Goal: Task Accomplishment & Management: Use online tool/utility

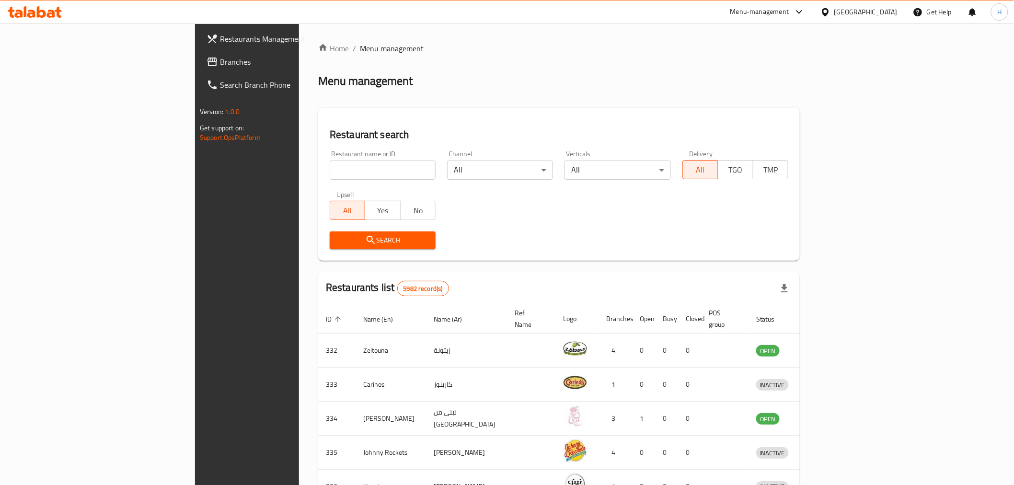
click at [785, 14] on div "Menu-management" at bounding box center [759, 12] width 59 height 12
click at [723, 59] on div "Agent Campaigns Center" at bounding box center [747, 64] width 72 height 11
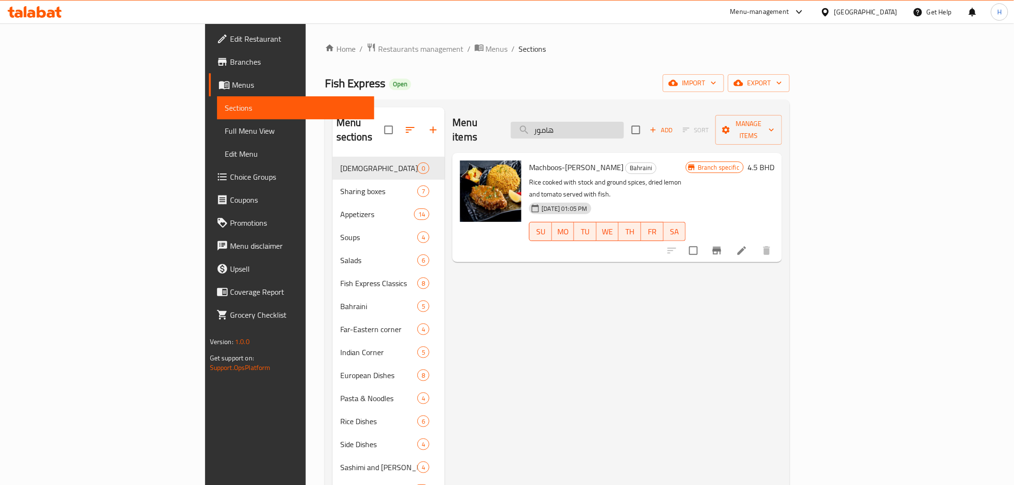
click at [621, 126] on input "هامور" at bounding box center [567, 130] width 113 height 17
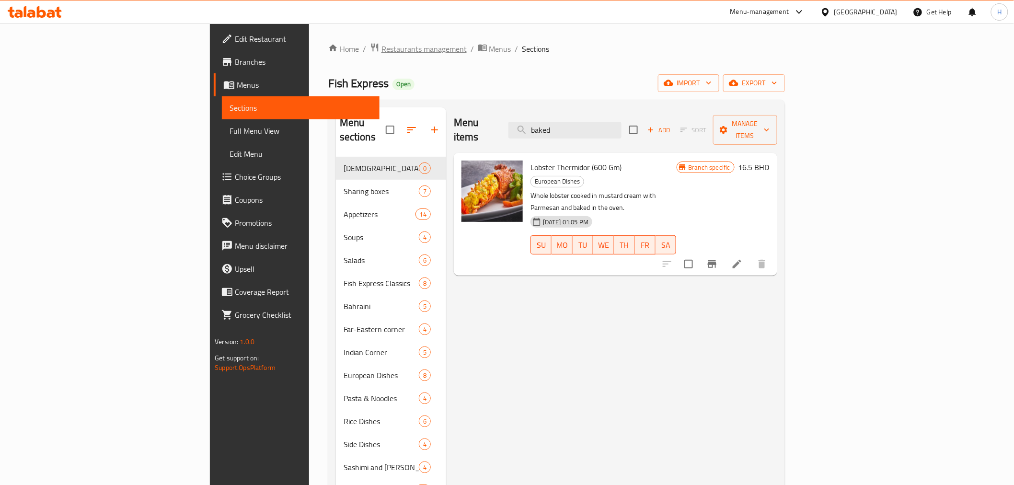
type input "baked"
click at [382, 49] on span "Restaurants management" at bounding box center [424, 49] width 85 height 12
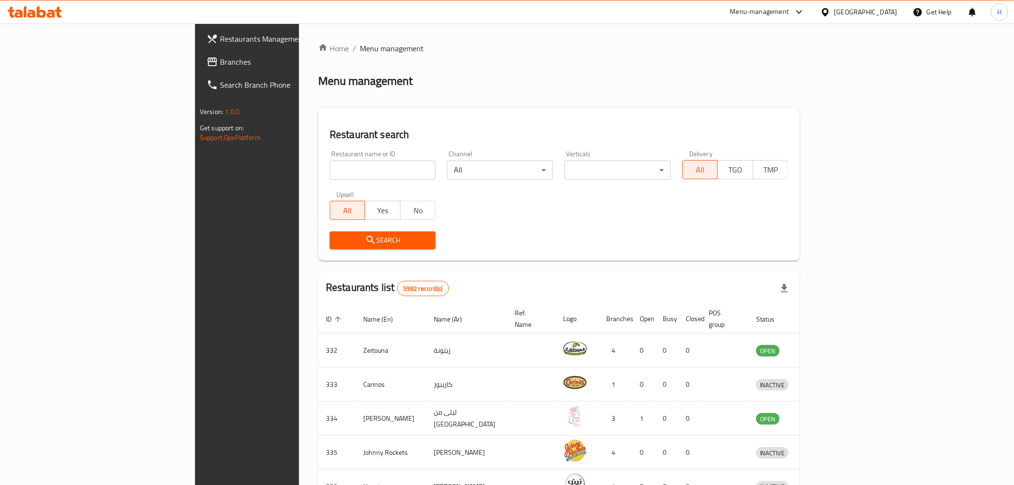
click at [330, 162] on input "search" at bounding box center [383, 170] width 106 height 19
type input "dareenz"
click button "Search" at bounding box center [383, 241] width 106 height 18
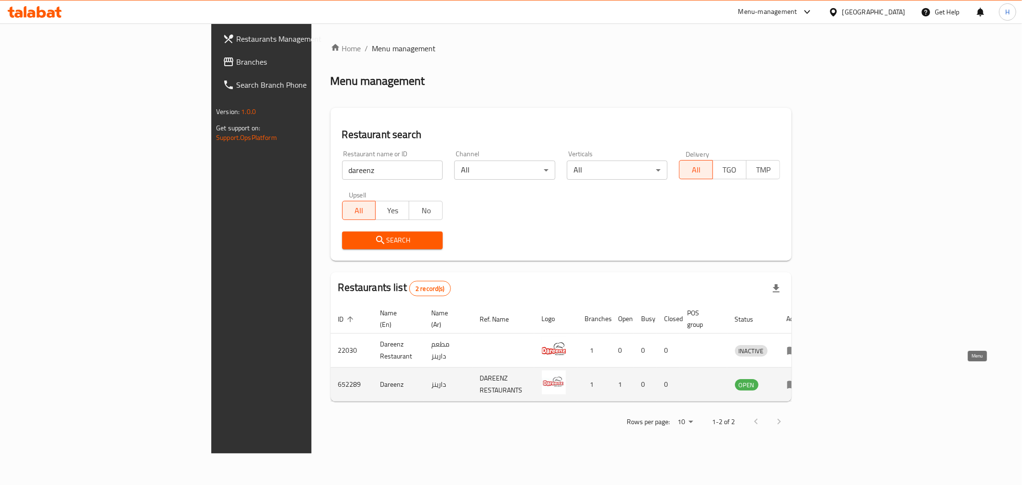
click at [798, 381] on icon "enhanced table" at bounding box center [792, 385] width 11 height 8
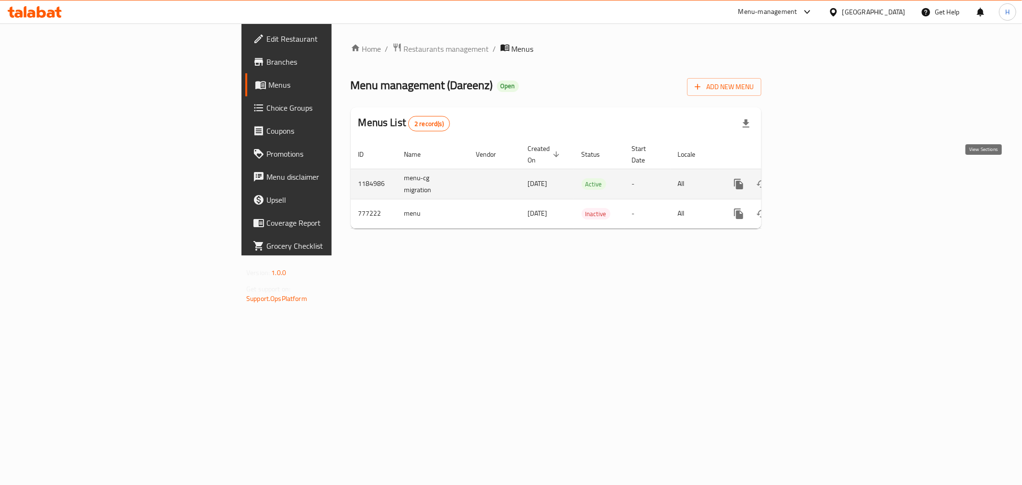
click at [814, 178] on icon "enhanced table" at bounding box center [808, 184] width 12 height 12
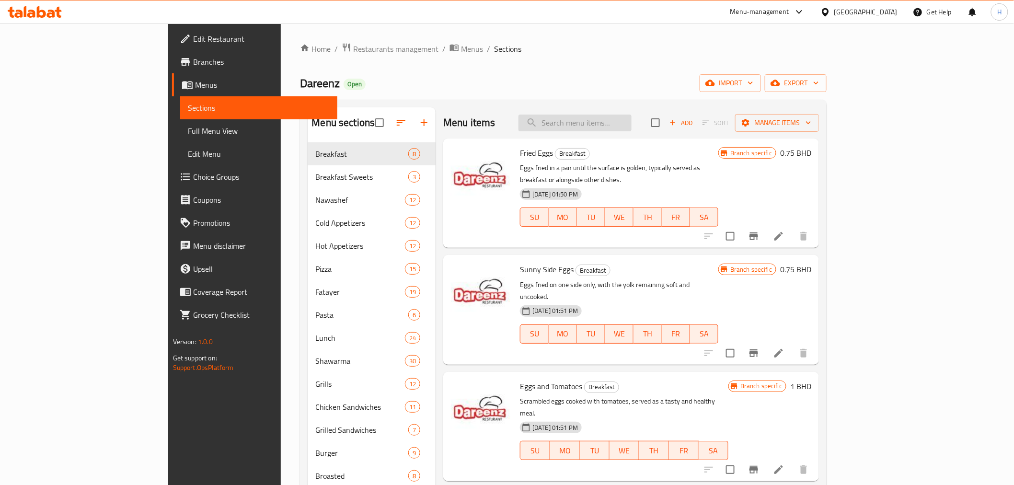
click at [624, 125] on input "search" at bounding box center [575, 123] width 113 height 17
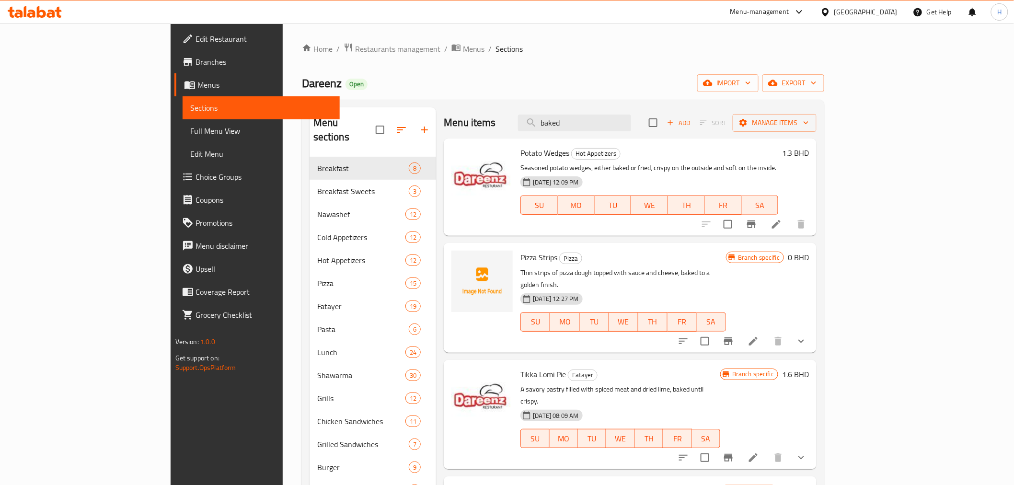
drag, startPoint x: 643, startPoint y: 126, endPoint x: 500, endPoint y: 118, distance: 143.1
click at [498, 117] on div "Menu items baked Add Sort Manage items" at bounding box center [630, 122] width 373 height 31
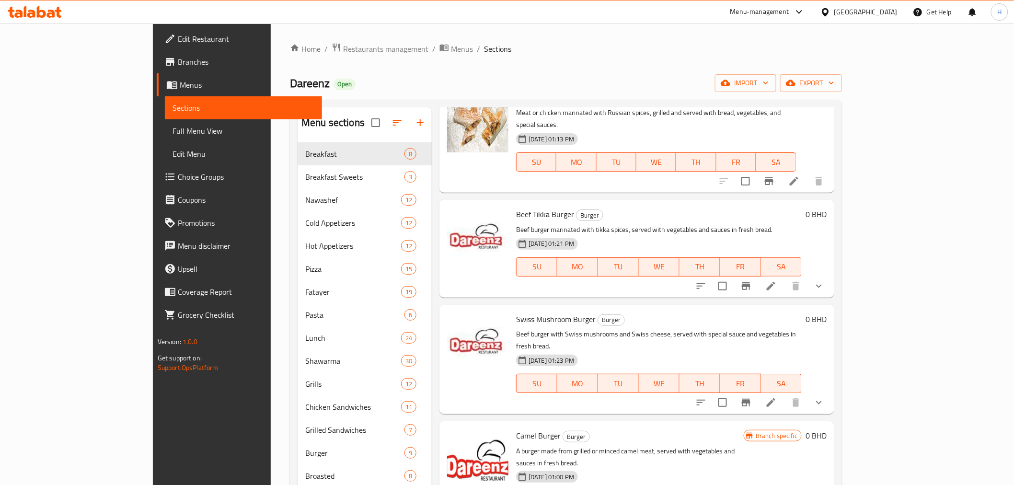
scroll to position [3516, 0]
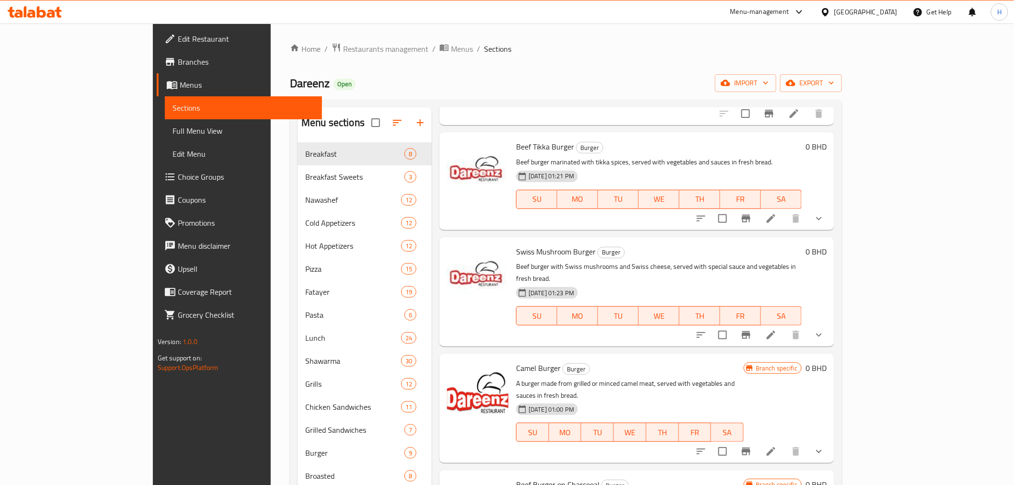
type input "veget"
